Goal: Check status

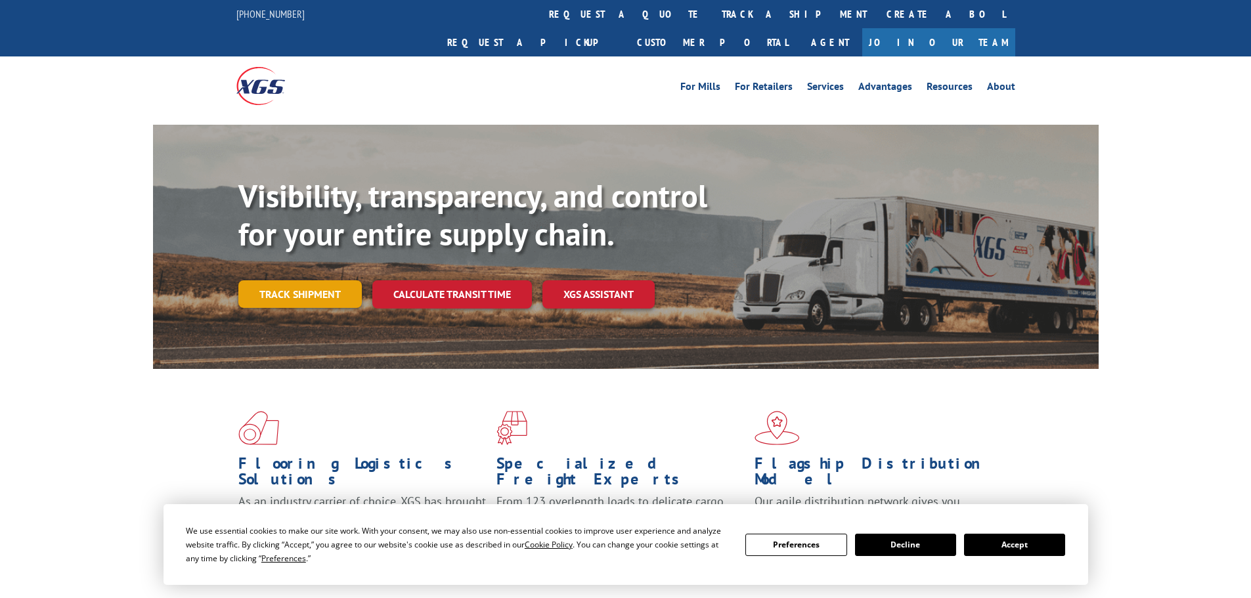
click at [308, 280] on link "Track shipment" at bounding box center [299, 294] width 123 height 28
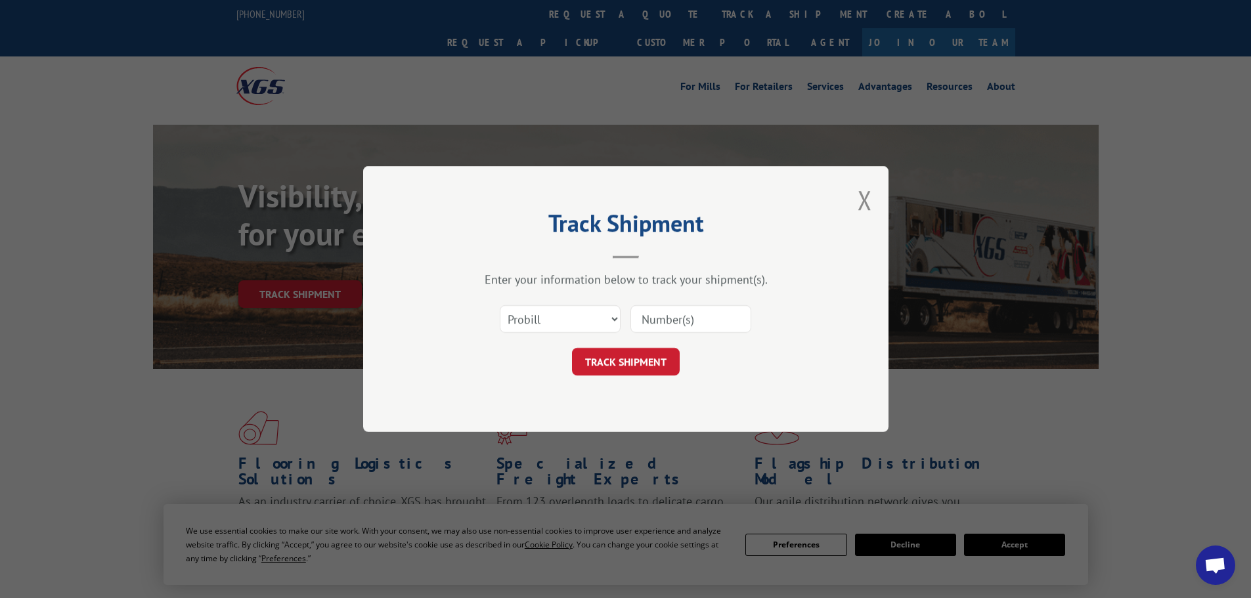
click at [658, 322] on input at bounding box center [690, 319] width 121 height 28
paste input "6024112"
type input "6024112"
click at [622, 368] on button "TRACK SHIPMENT" at bounding box center [626, 362] width 108 height 28
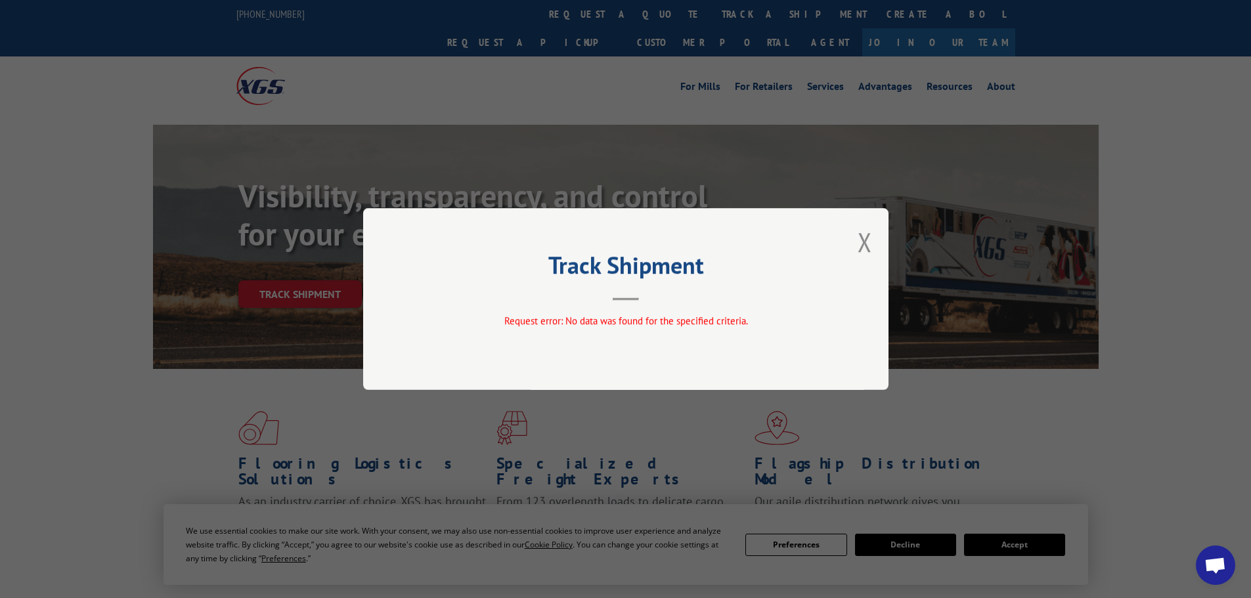
click at [863, 233] on button "Close modal" at bounding box center [864, 242] width 14 height 35
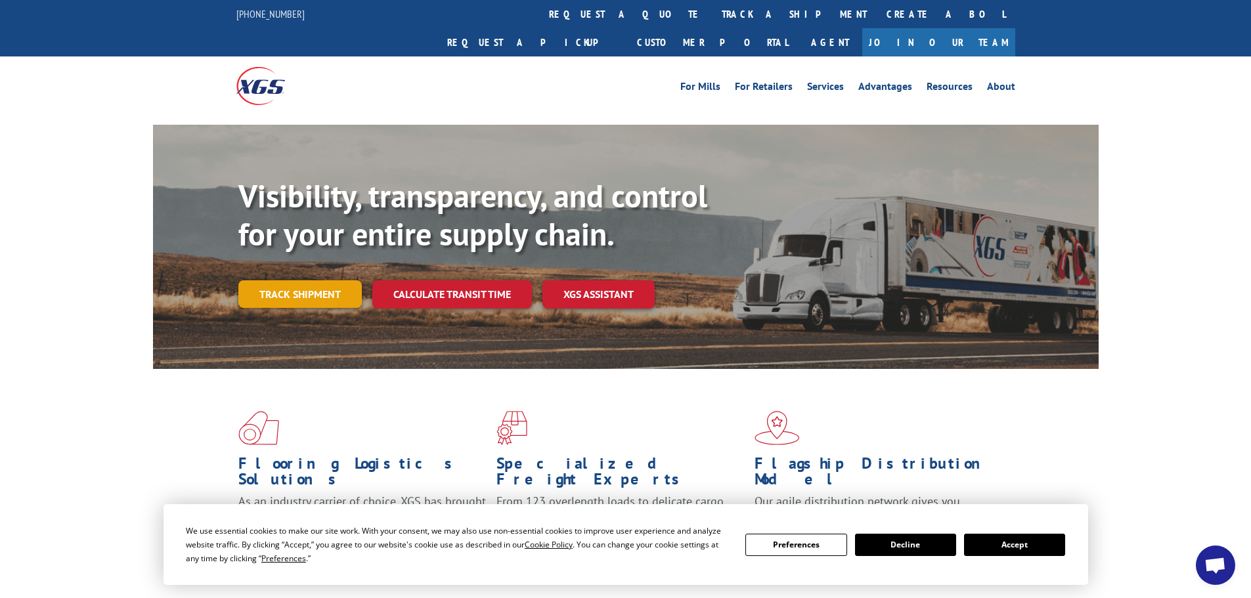
click at [312, 280] on link "Track shipment" at bounding box center [299, 294] width 123 height 28
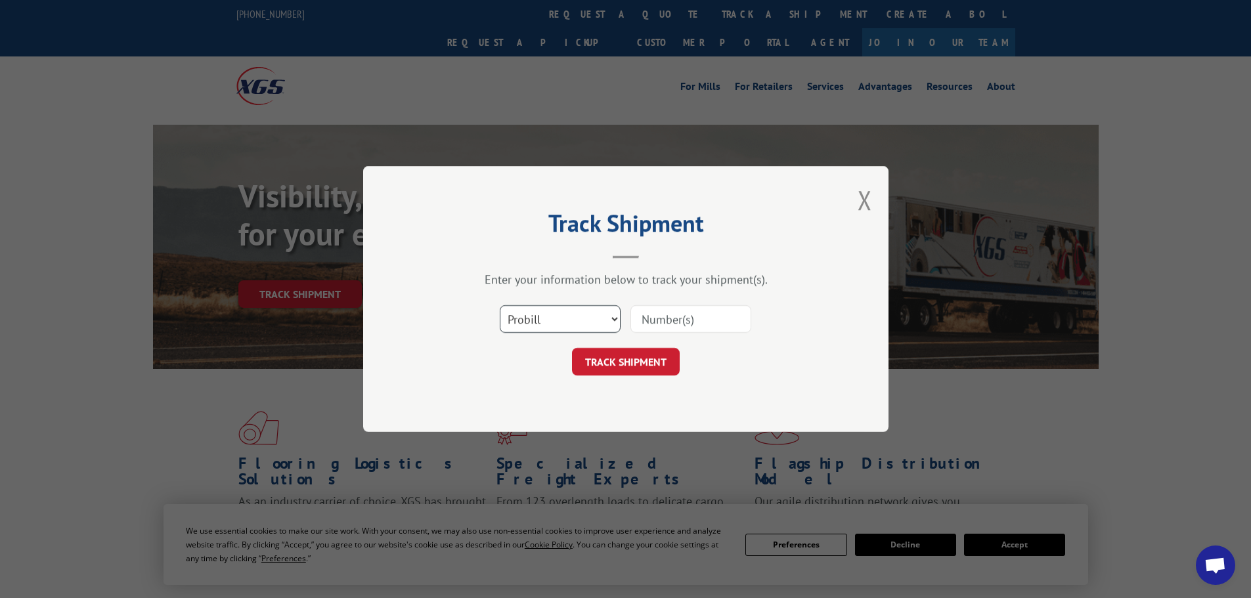
click at [589, 325] on select "Select category... Probill BOL PO" at bounding box center [560, 319] width 121 height 28
select select "bol"
click at [500, 305] on select "Select category... Probill BOL PO" at bounding box center [560, 319] width 121 height 28
click at [659, 320] on input at bounding box center [690, 319] width 121 height 28
paste input "6024112"
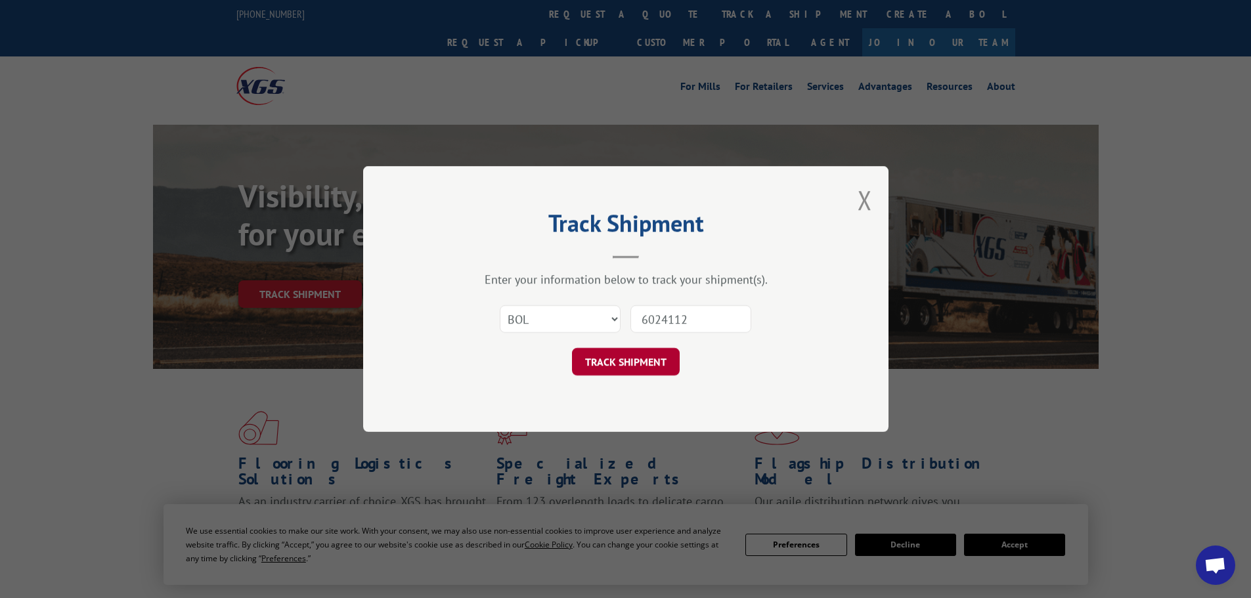
type input "6024112"
click at [662, 368] on button "TRACK SHIPMENT" at bounding box center [626, 362] width 108 height 28
